Goal: Task Accomplishment & Management: Use online tool/utility

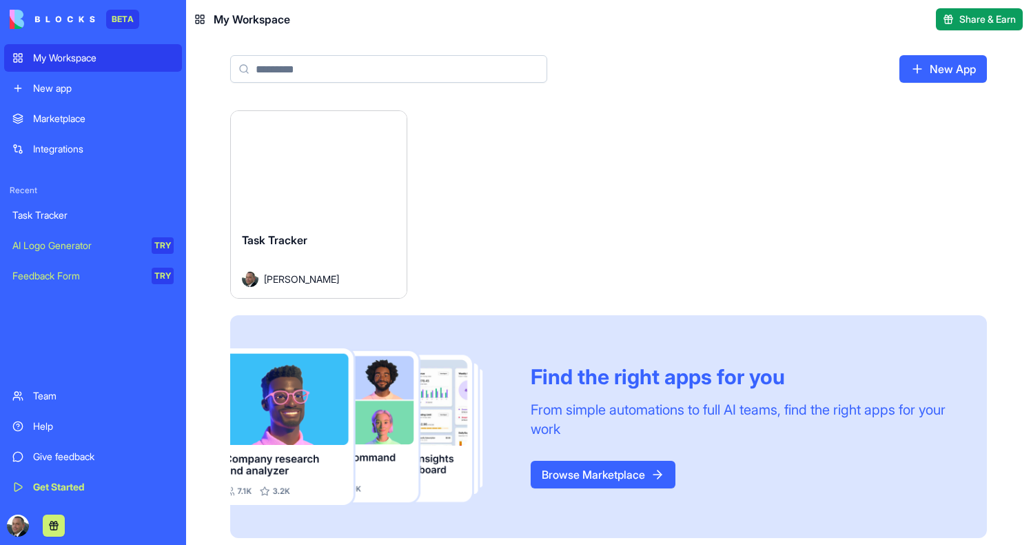
click at [335, 169] on button "Launch" at bounding box center [318, 166] width 103 height 28
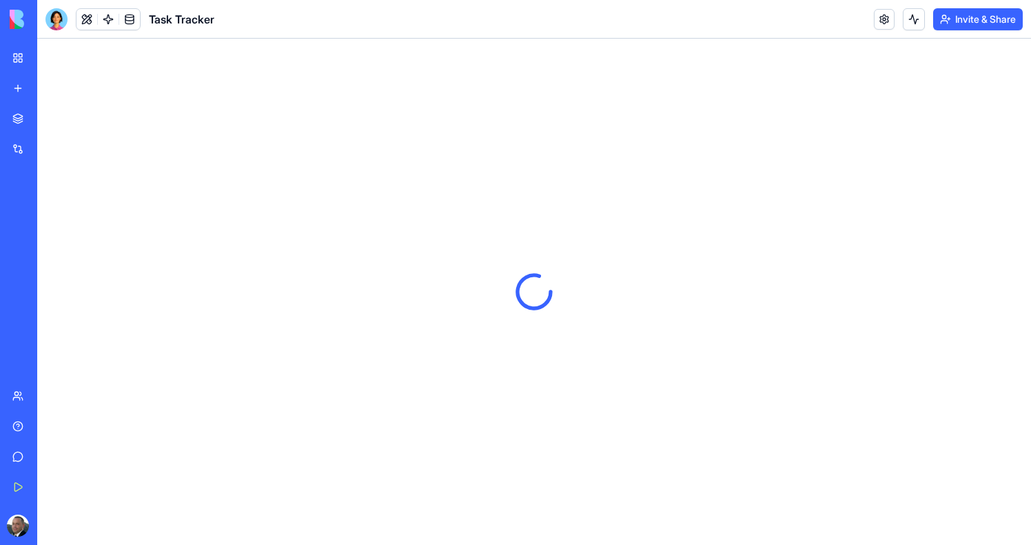
click at [916, 16] on button at bounding box center [914, 19] width 22 height 22
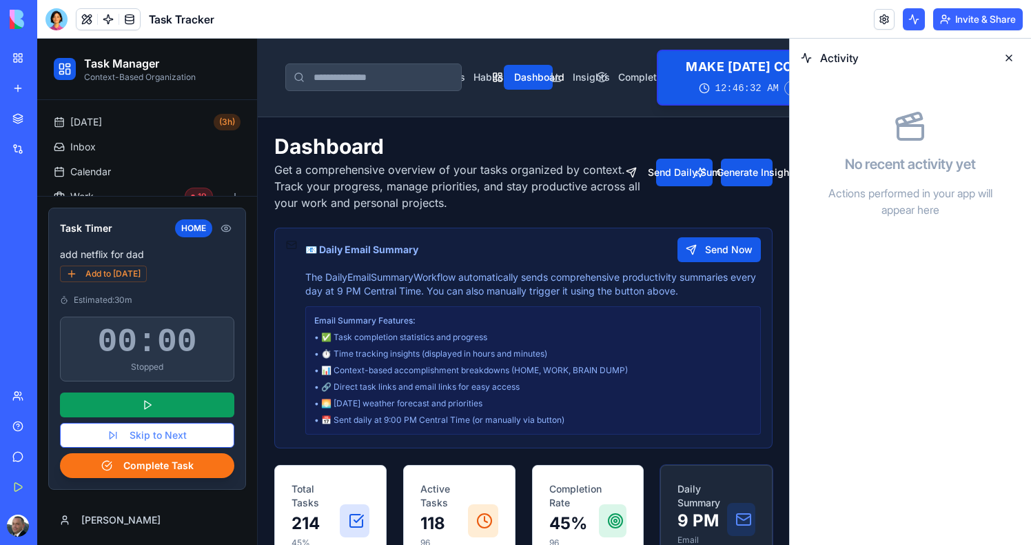
click at [1005, 61] on button at bounding box center [1009, 58] width 22 height 22
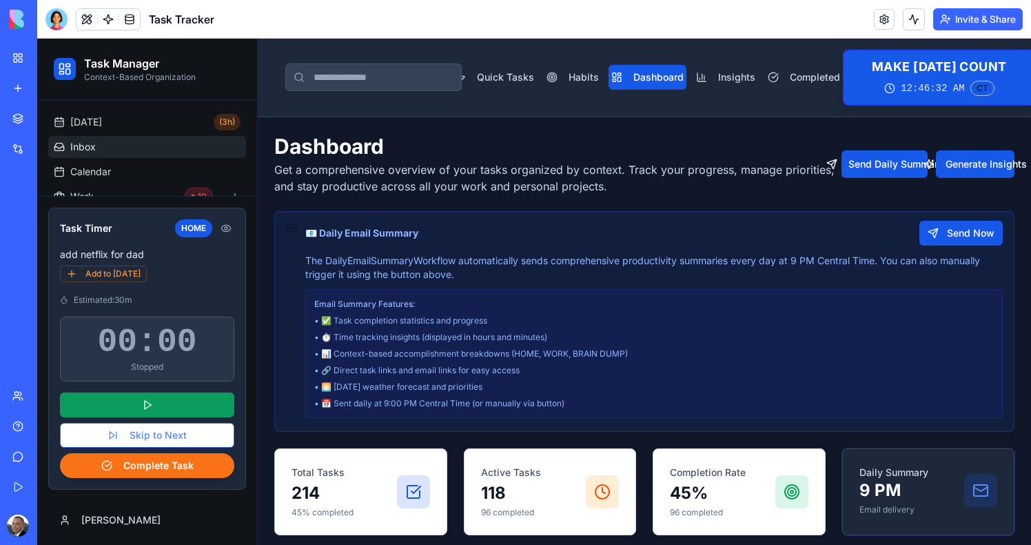
click at [96, 148] on link "Inbox" at bounding box center [147, 147] width 198 height 22
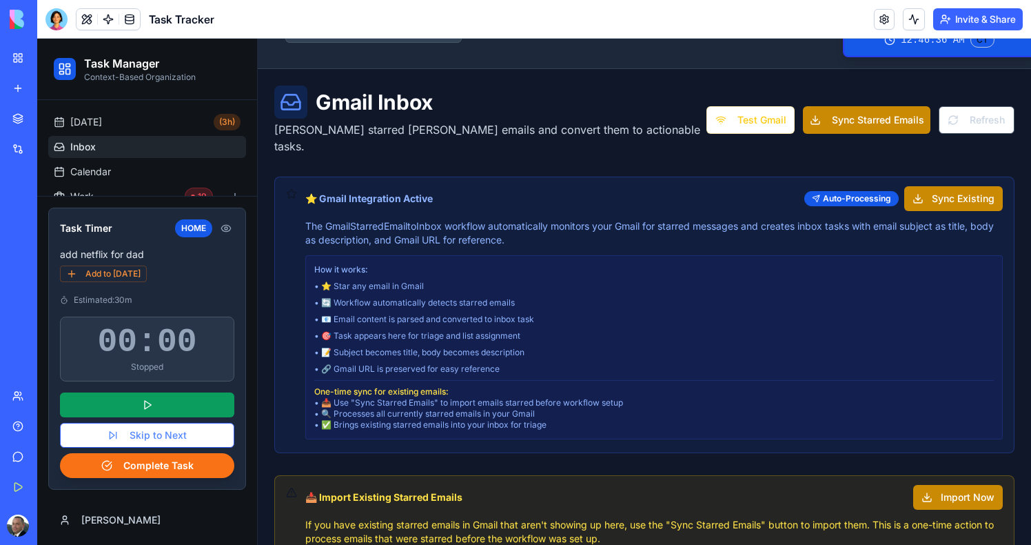
scroll to position [46, 0]
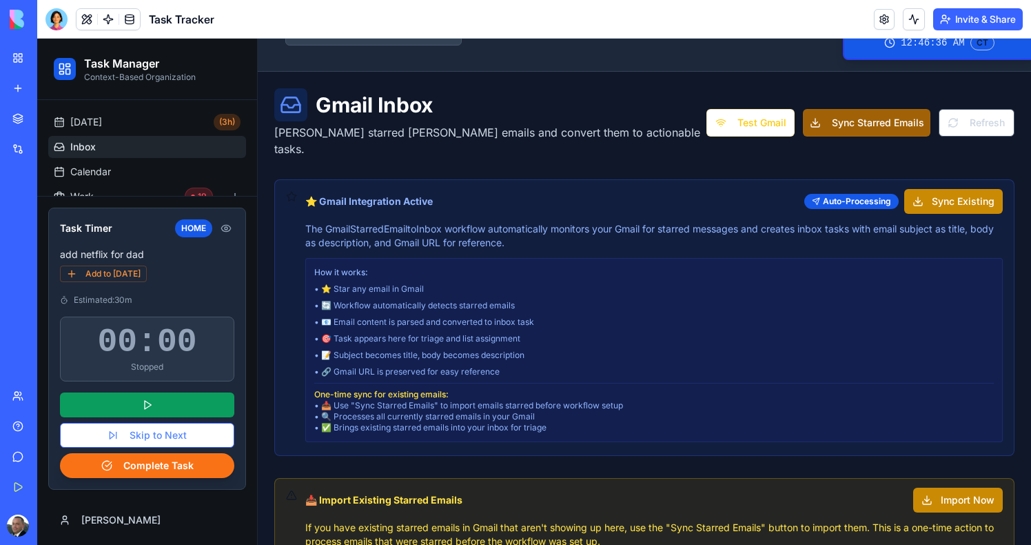
click at [823, 123] on button "Sync Starred Emails" at bounding box center [866, 123] width 127 height 28
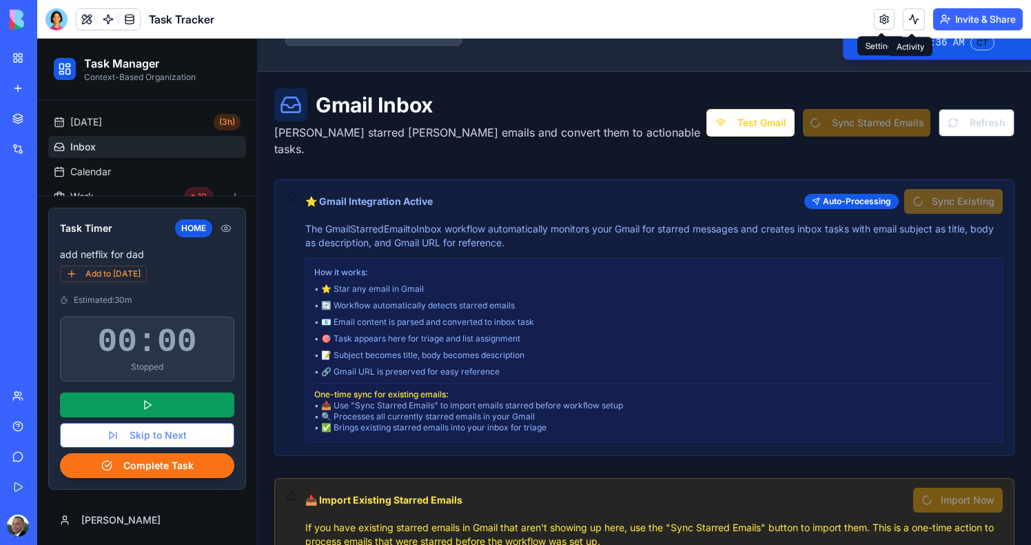
click at [914, 21] on button at bounding box center [914, 19] width 22 height 22
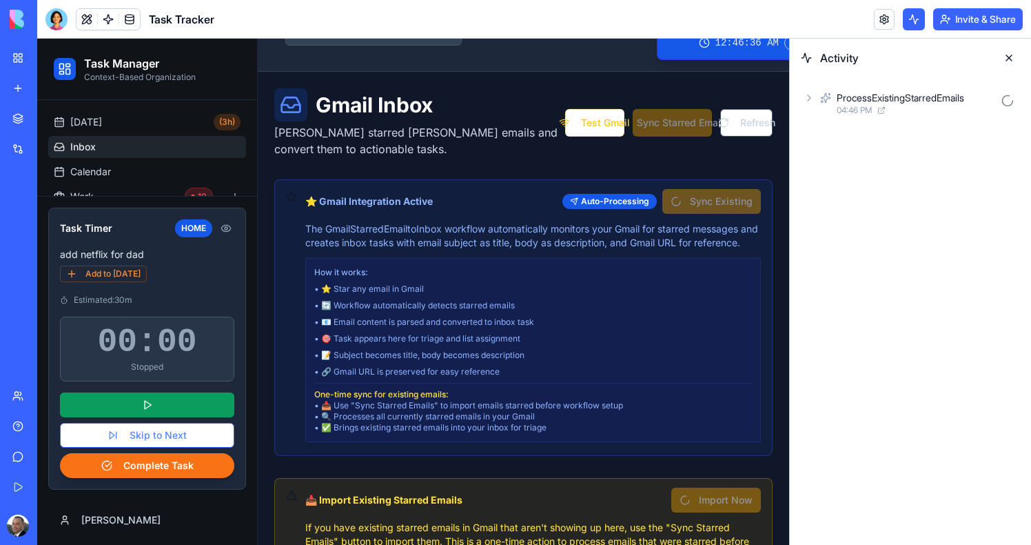
click at [857, 115] on span "04:46 PM" at bounding box center [854, 110] width 35 height 11
click at [878, 174] on span "04:46 PM" at bounding box center [877, 170] width 35 height 11
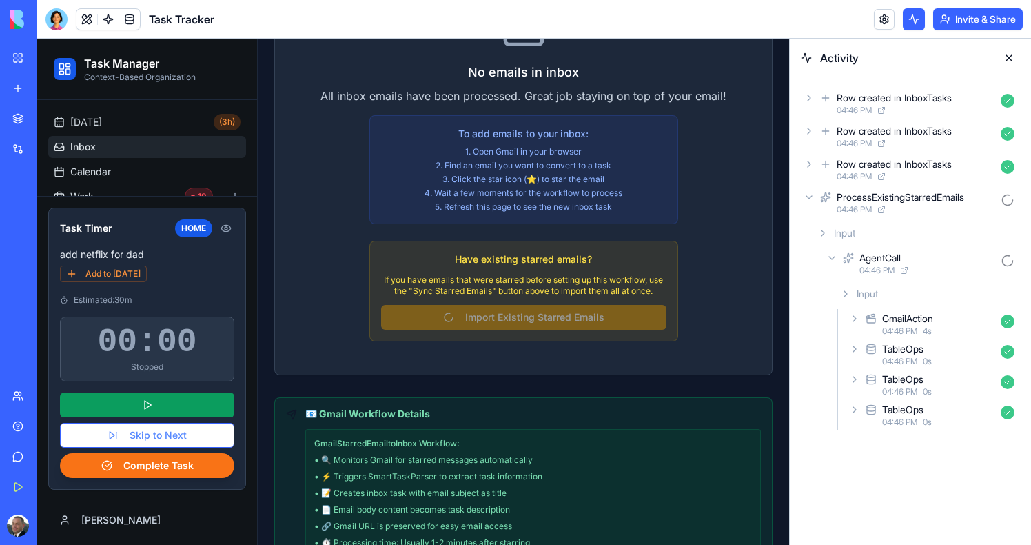
scroll to position [1124, 0]
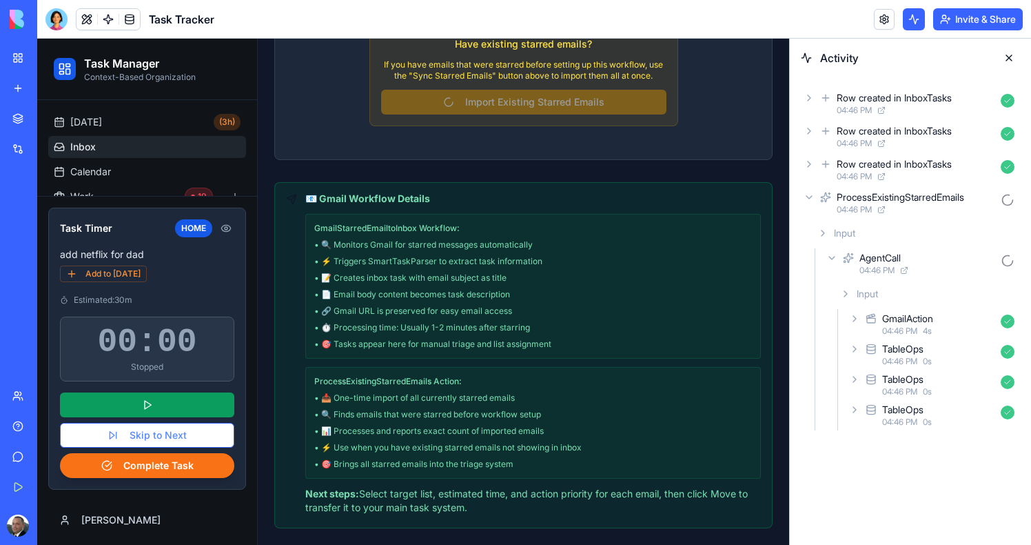
click at [811, 92] on icon at bounding box center [809, 97] width 11 height 11
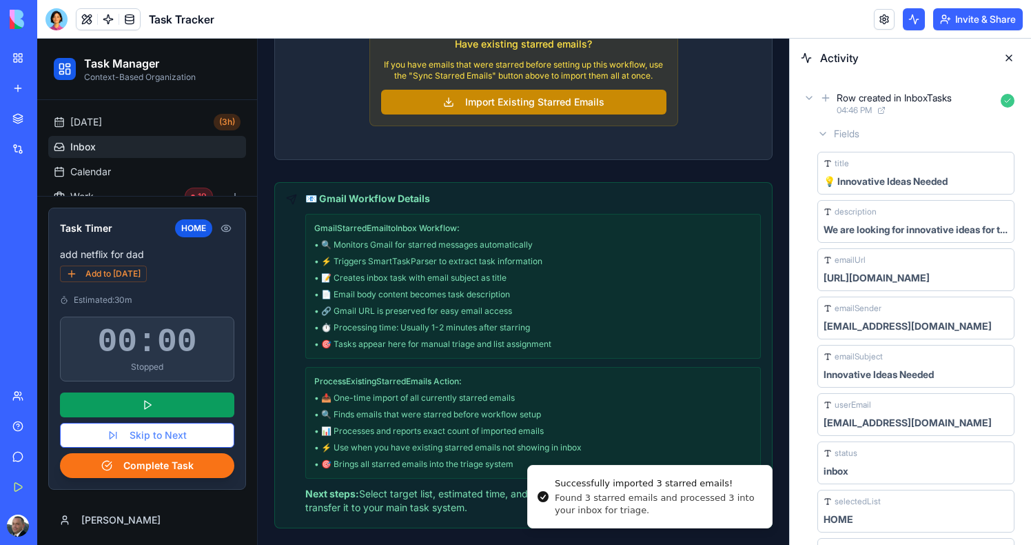
click at [808, 93] on icon at bounding box center [809, 97] width 11 height 11
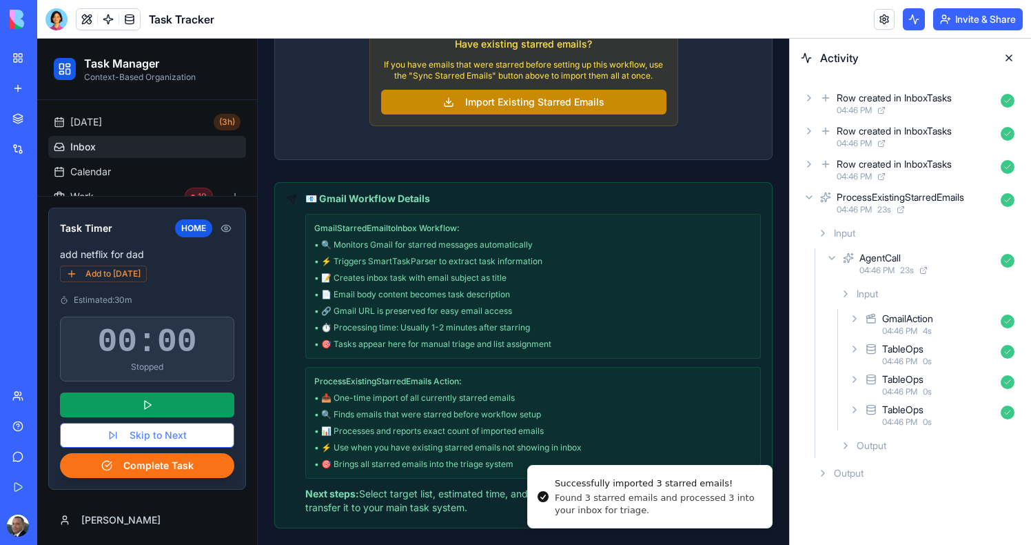
click at [814, 139] on div "Row created in InboxTasks 04:46 PM" at bounding box center [910, 136] width 219 height 30
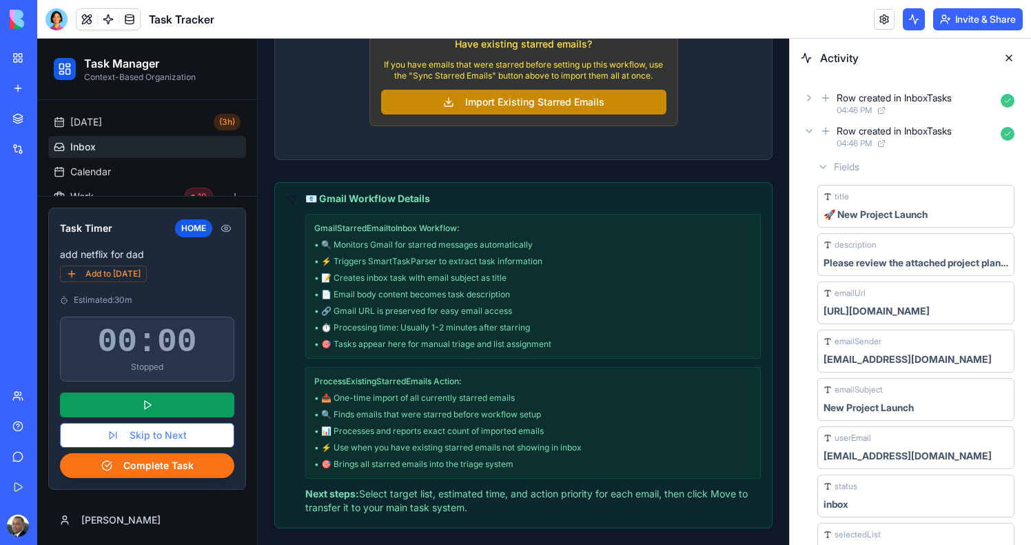
click at [809, 138] on div "Row created in InboxTasks 04:46 PM" at bounding box center [910, 136] width 219 height 30
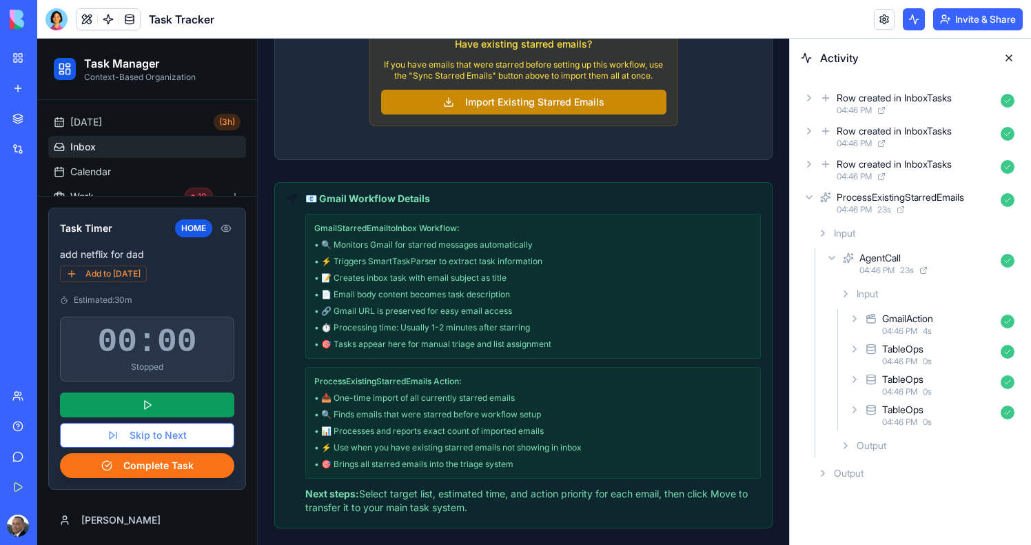
click at [857, 304] on div "Input" at bounding box center [927, 293] width 185 height 25
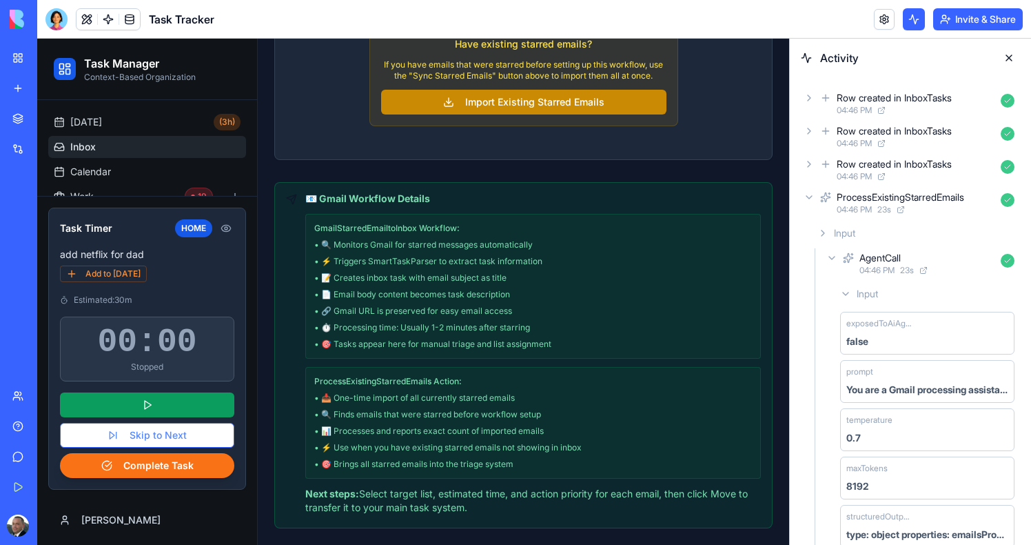
click at [854, 298] on div "Input" at bounding box center [927, 293] width 185 height 25
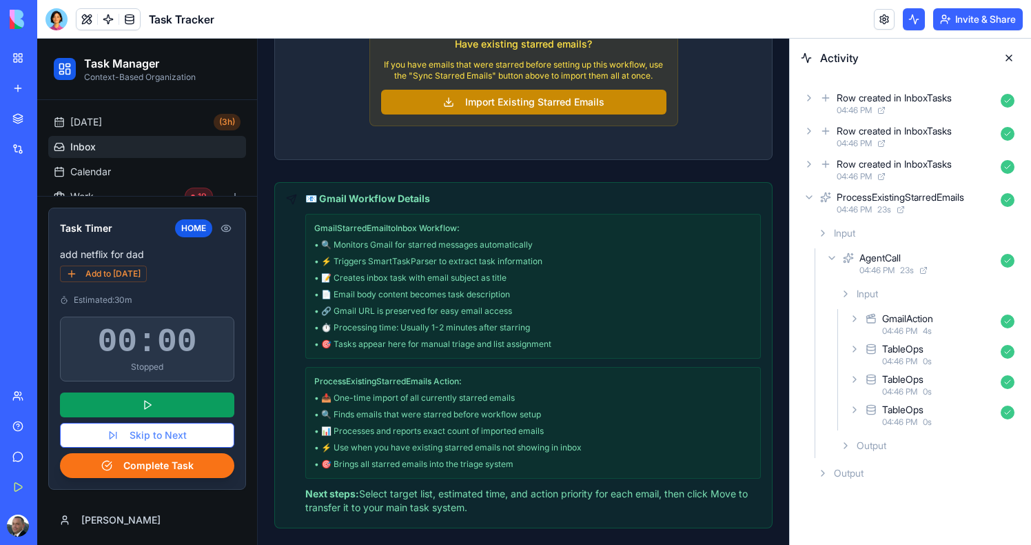
click at [854, 435] on div "Output" at bounding box center [927, 445] width 185 height 25
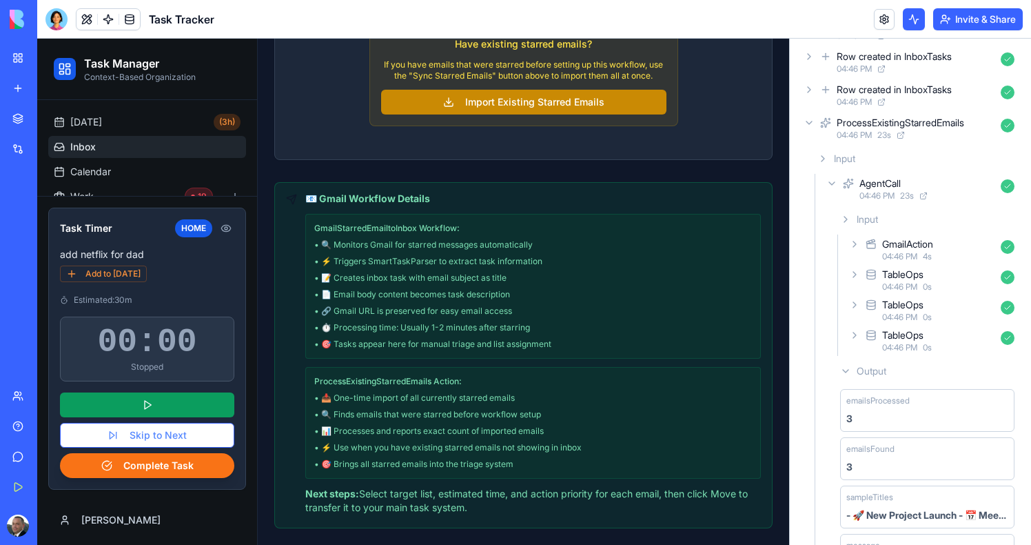
scroll to position [150, 0]
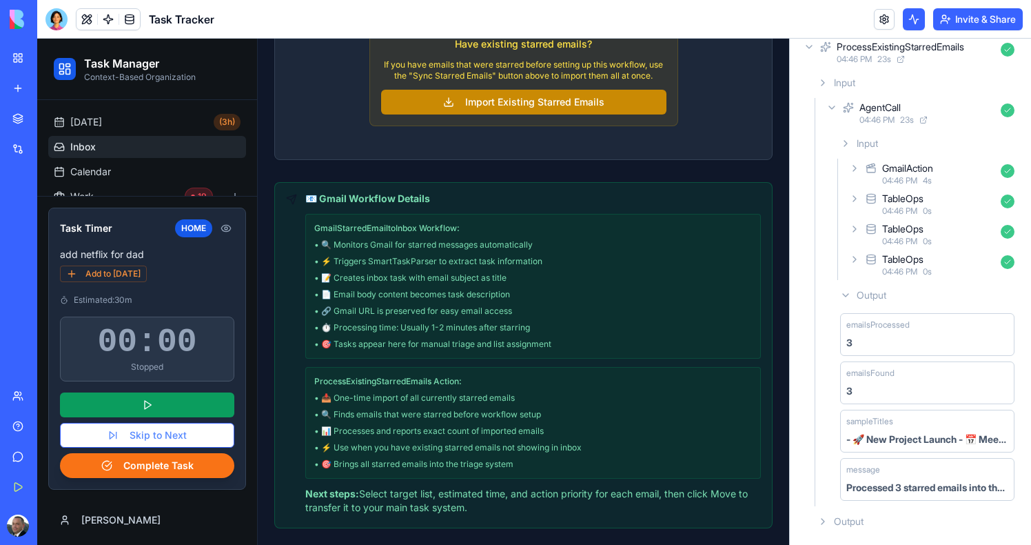
click at [851, 294] on div "Output" at bounding box center [927, 295] width 185 height 25
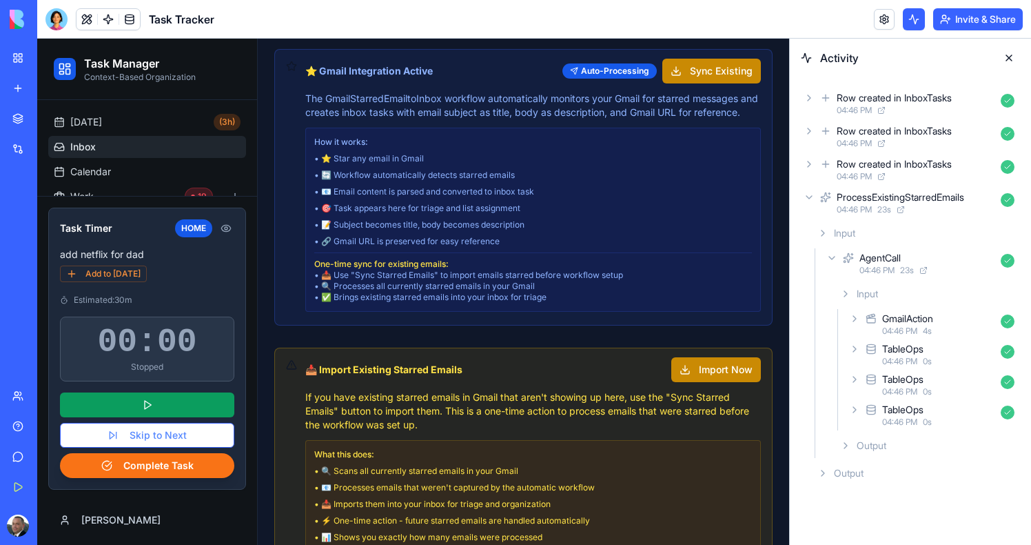
scroll to position [0, 0]
